Goal: Task Accomplishment & Management: Use online tool/utility

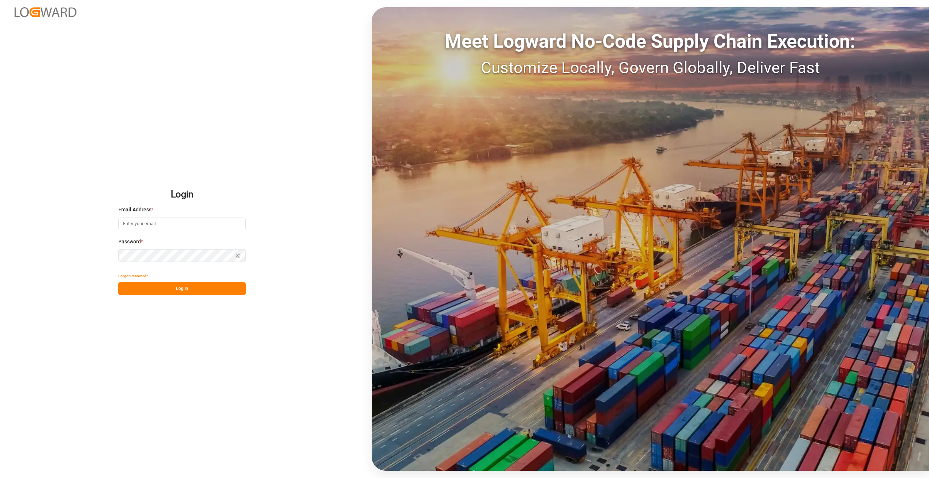
type input "[PERSON_NAME][EMAIL_ADDRESS][PERSON_NAME][DOMAIN_NAME]"
click at [154, 291] on button "Log In" at bounding box center [181, 288] width 127 height 13
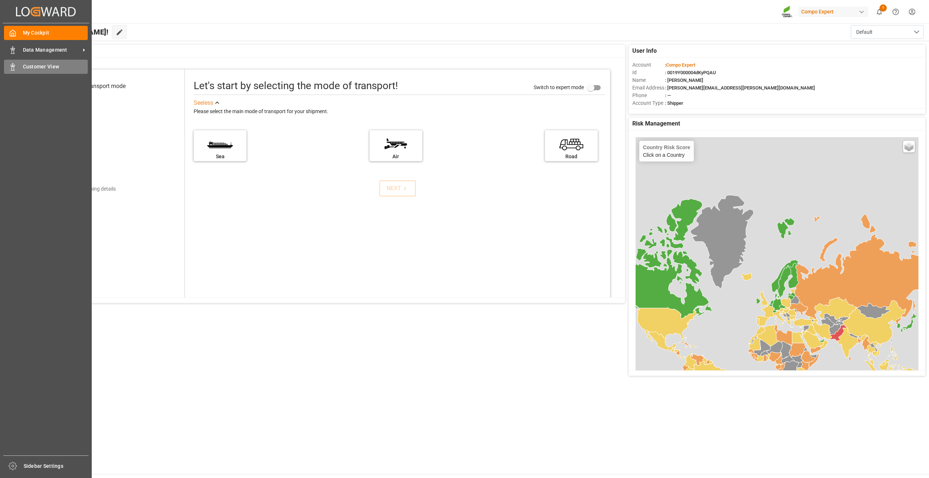
click at [41, 64] on span "Customer View" at bounding box center [55, 67] width 65 height 8
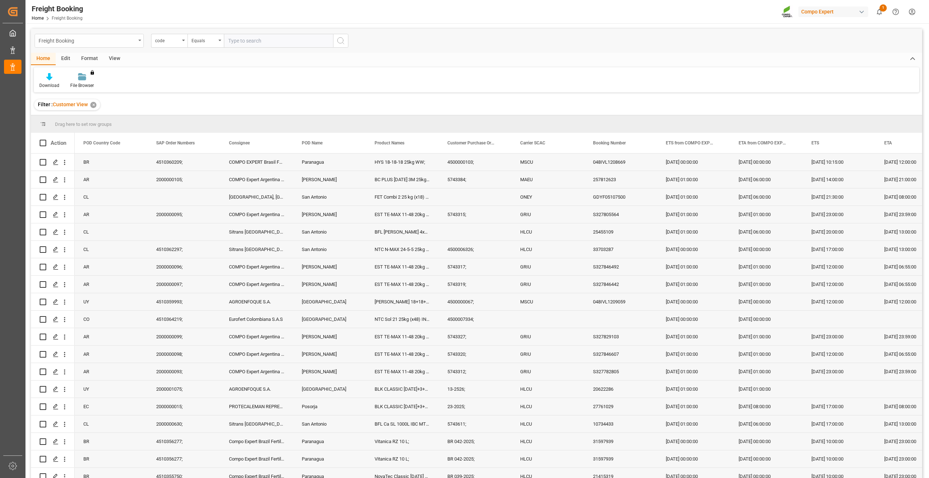
click at [142, 44] on div "Freight Booking" at bounding box center [89, 41] width 109 height 14
click at [245, 41] on input "text" at bounding box center [278, 41] width 109 height 14
